Goal: Task Accomplishment & Management: Use online tool/utility

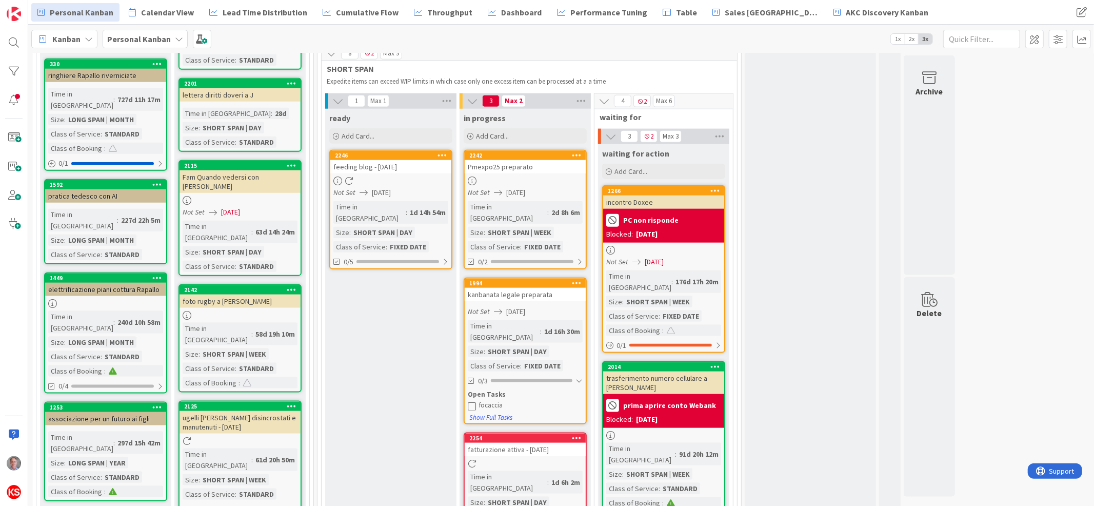
click at [576, 442] on div "fatturazione attiva - [DATE]" at bounding box center [525, 448] width 121 height 13
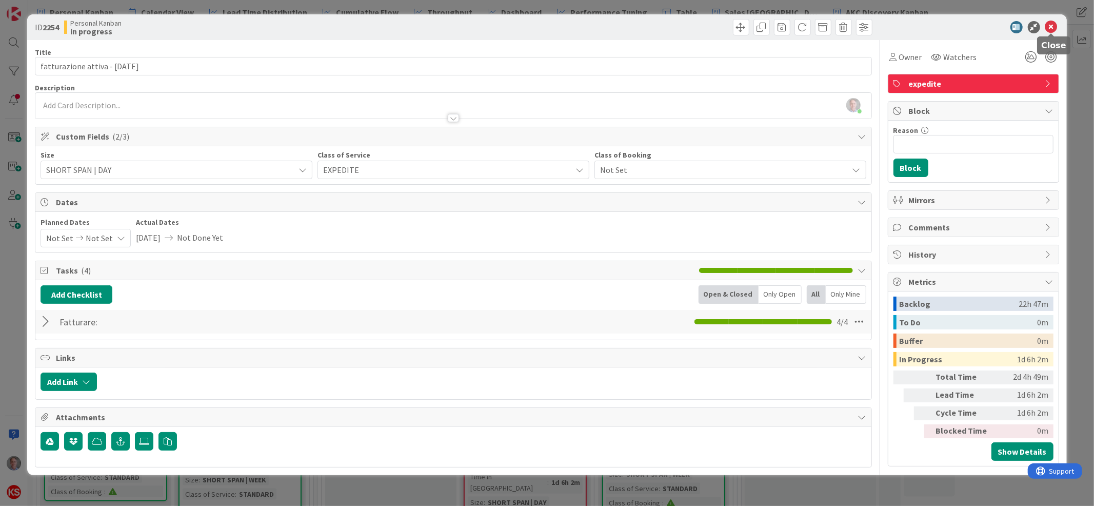
click at [1052, 23] on icon at bounding box center [1051, 27] width 12 height 12
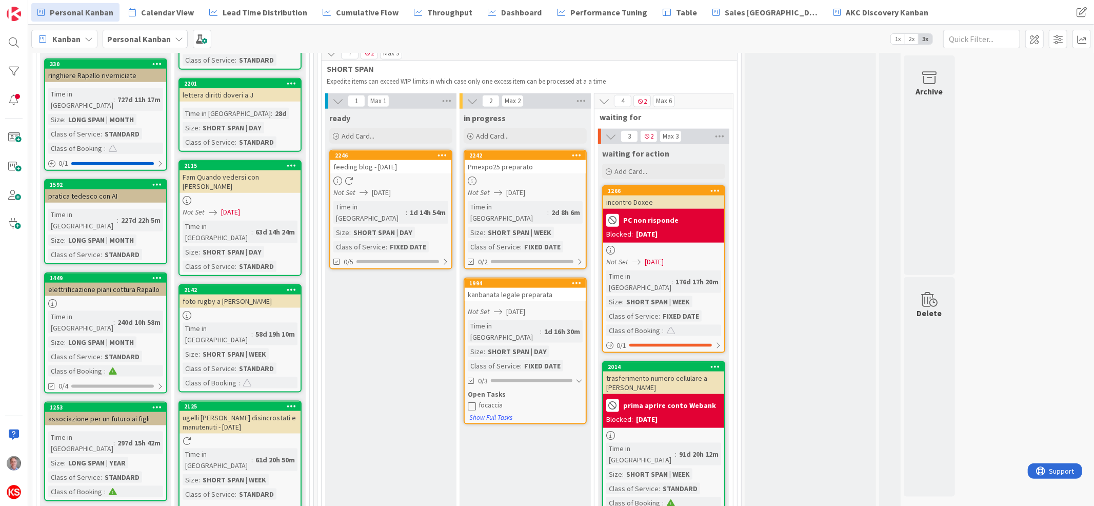
click at [569, 150] on div "2242 Pmexpo25 preparato Not Set [DATE] Time in Column : 2d 8h 6m Size : SHORT S…" at bounding box center [525, 209] width 123 height 119
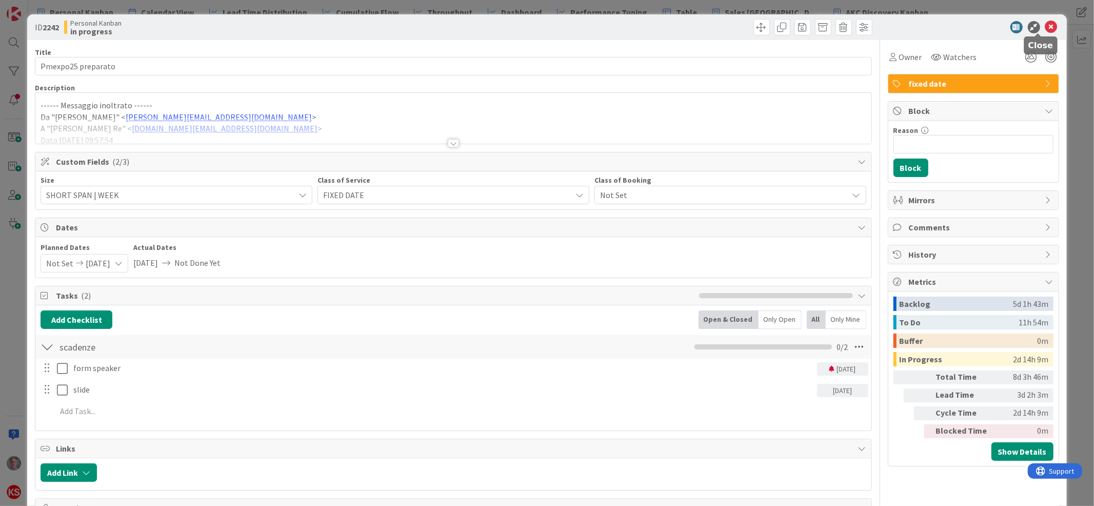
click at [1045, 22] on icon at bounding box center [1051, 27] width 12 height 12
